Goal: Information Seeking & Learning: Stay updated

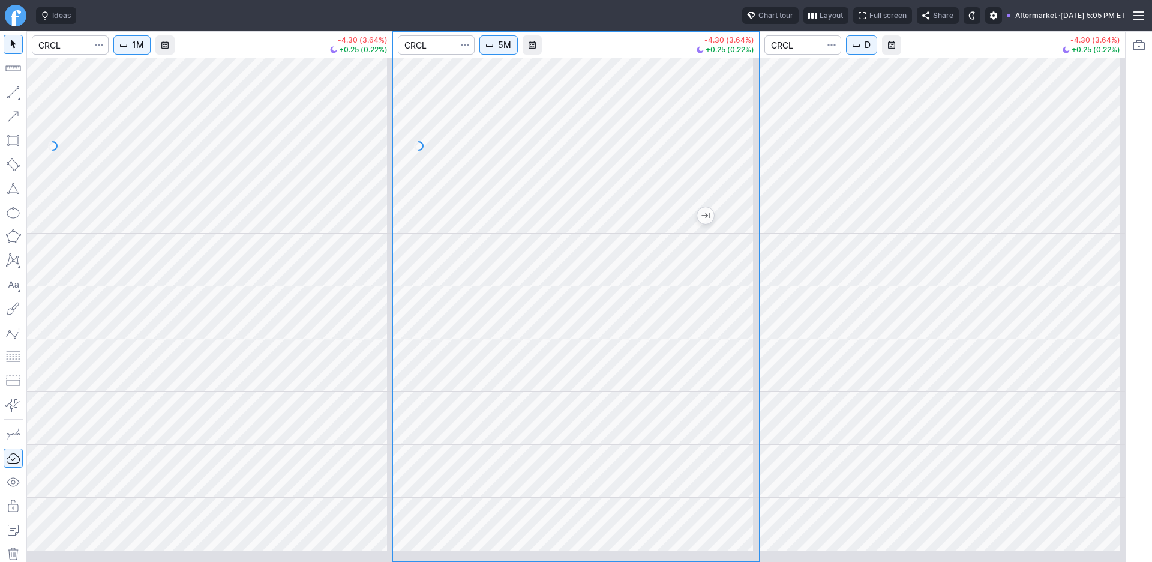
click at [564, 173] on div "1M -4.30 (3.64%) +0.25 (0.22%) 5M -4.30 (3.64%) +0.25 (0.22%) D -4.30 (3.64%) +…" at bounding box center [576, 296] width 1100 height 531
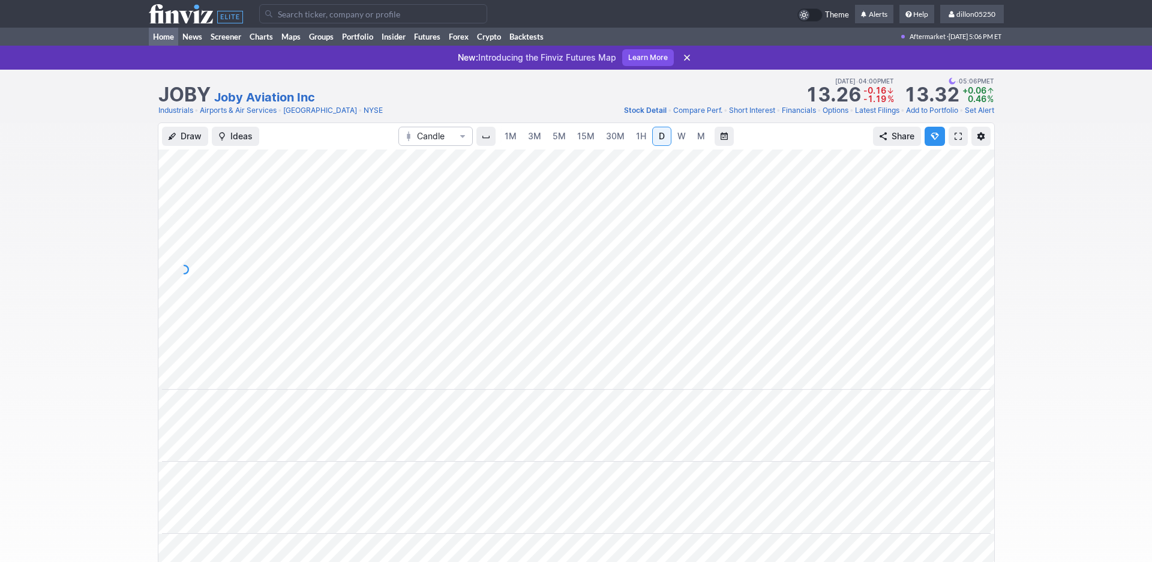
click at [166, 46] on link "Home" at bounding box center [163, 37] width 29 height 18
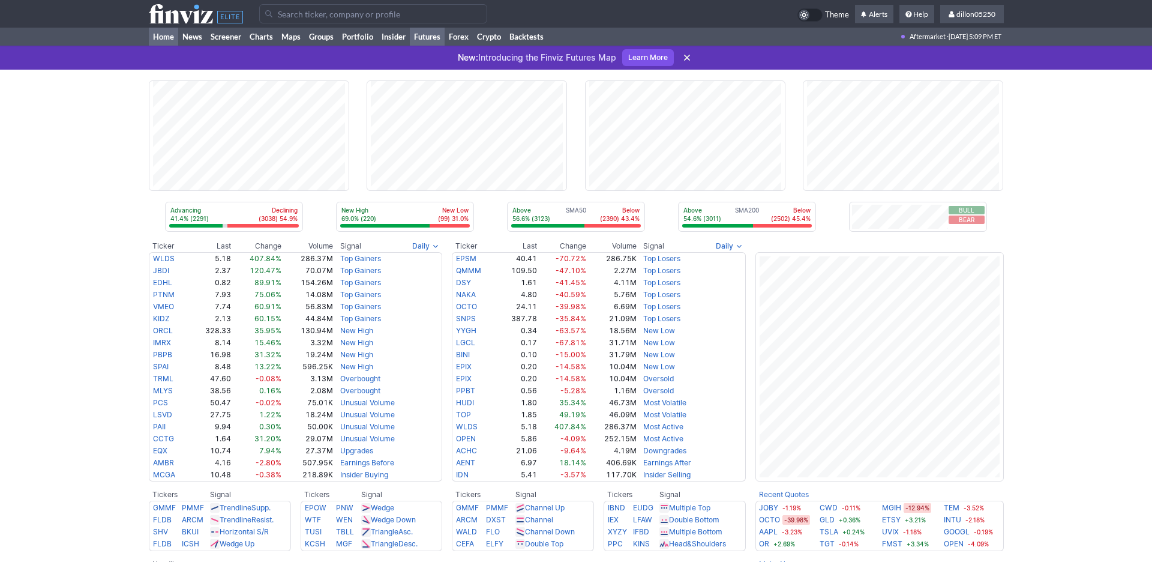
click at [445, 46] on link "Futures" at bounding box center [427, 37] width 35 height 18
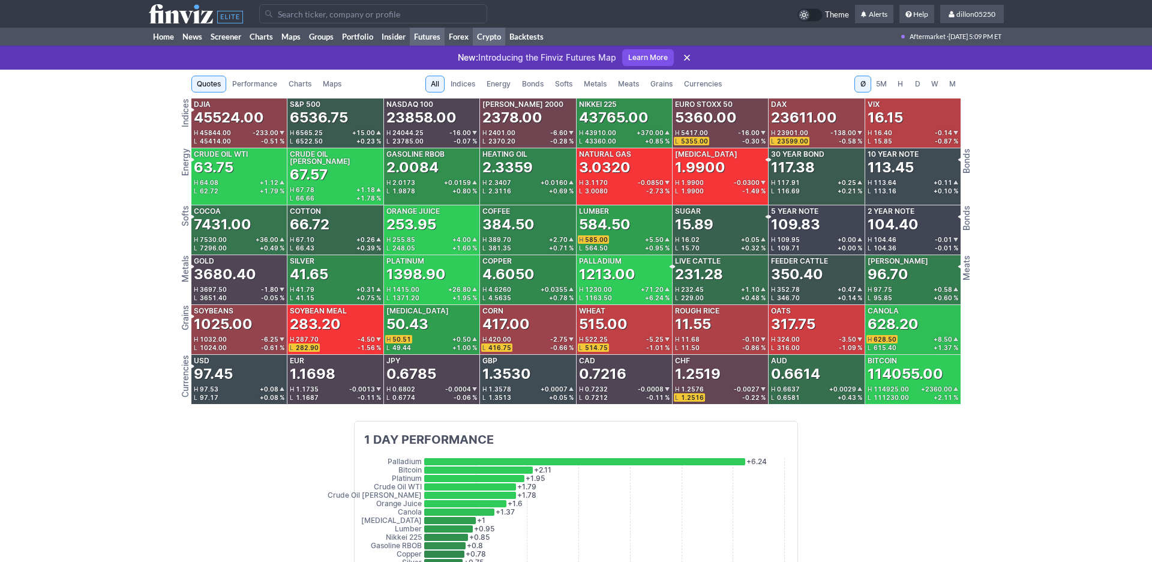
click at [505, 46] on link "Crypto" at bounding box center [489, 37] width 32 height 18
